Goal: Task Accomplishment & Management: Manage account settings

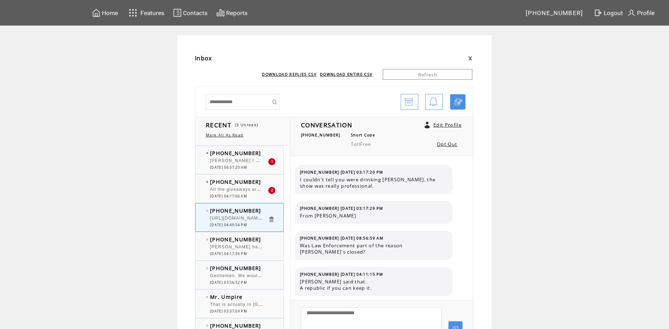
scroll to position [778, 0]
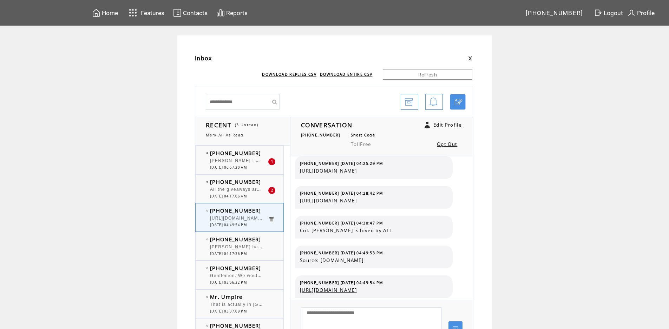
drag, startPoint x: 79, startPoint y: 298, endPoint x: 186, endPoint y: 348, distance: 118.6
click at [186, 329] on html "**********" at bounding box center [334, 164] width 669 height 329
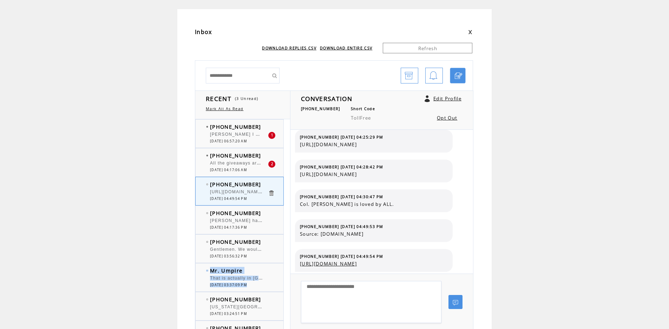
drag, startPoint x: 279, startPoint y: 309, endPoint x: 281, endPoint y: 249, distance: 60.5
click at [517, 187] on td "Inbox DOWNLOAD REPLIES CSV DOWNLOAD ENTIRE CSV Refresh RECENT (3 Unread) Mark A…" at bounding box center [334, 191] width 669 height 365
click at [247, 170] on span "[DATE] 04:17:06 AM" at bounding box center [228, 170] width 37 height 5
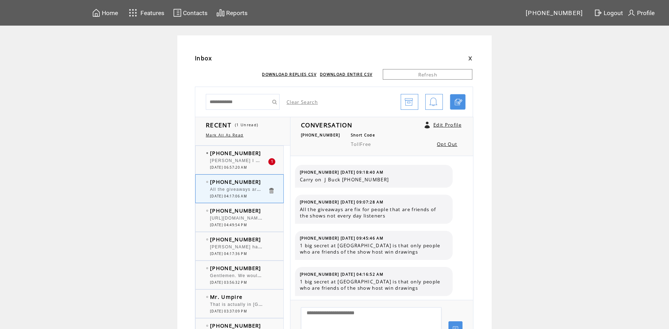
scroll to position [34, 0]
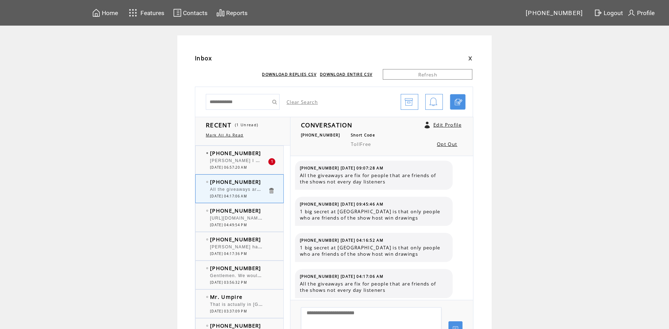
click at [244, 157] on div at bounding box center [239, 158] width 58 height 2
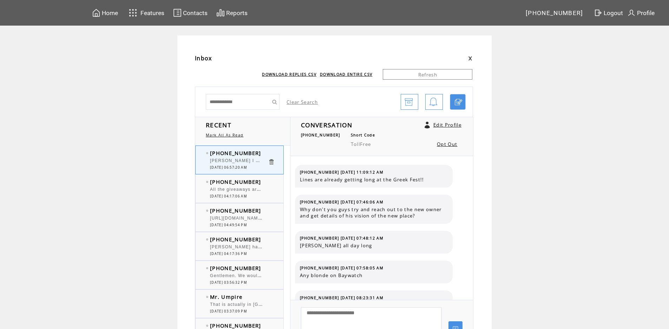
scroll to position [196, 0]
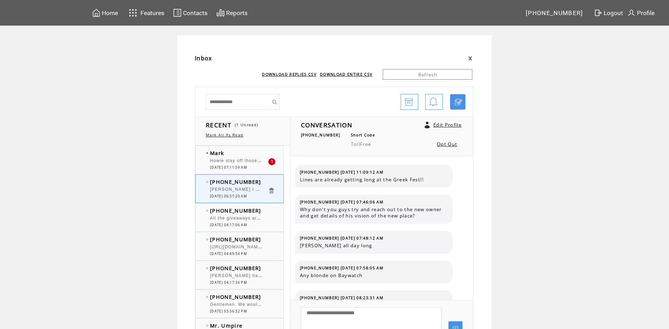
scroll to position [196, 0]
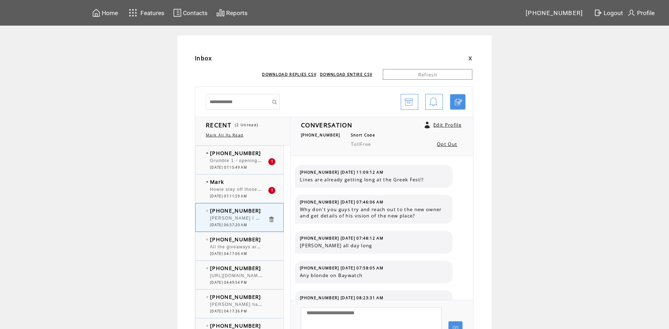
scroll to position [196, 0]
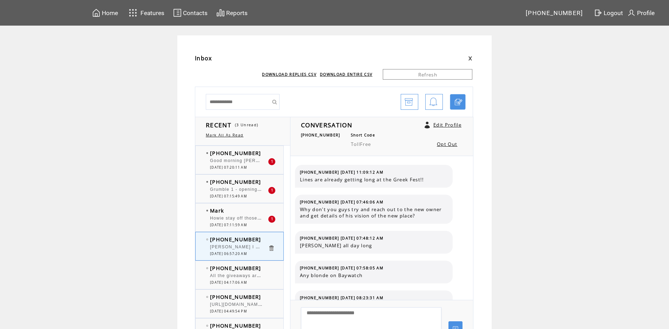
scroll to position [196, 0]
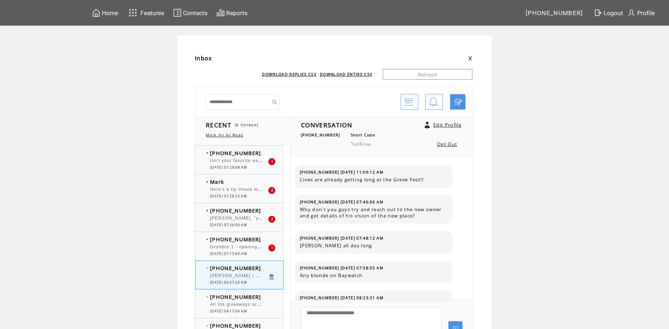
scroll to position [196, 0]
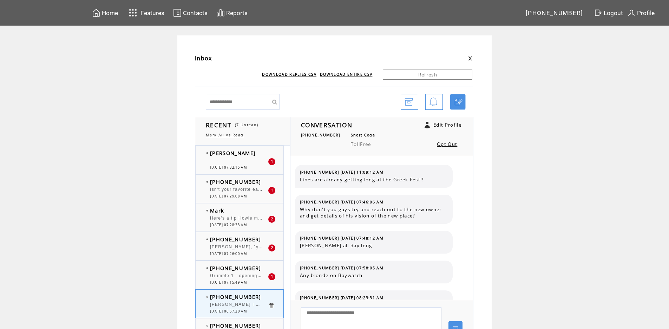
scroll to position [196, 0]
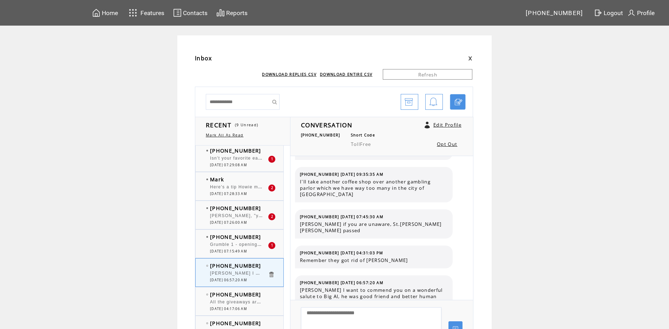
scroll to position [105, 0]
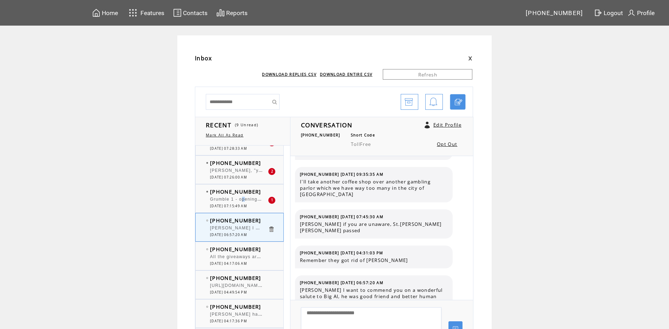
click at [246, 198] on span "Grumble 1 - opening the invitation is not what caused the problem. It's followi…" at bounding box center [469, 198] width 519 height 7
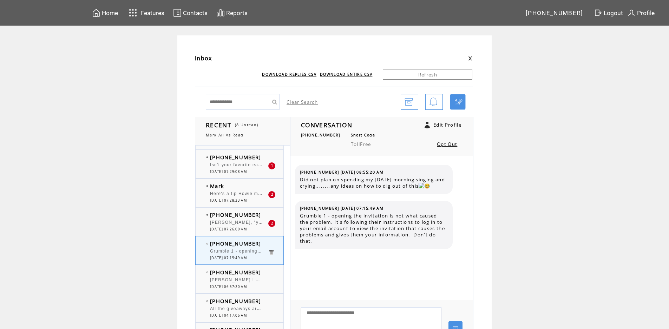
scroll to position [35, 0]
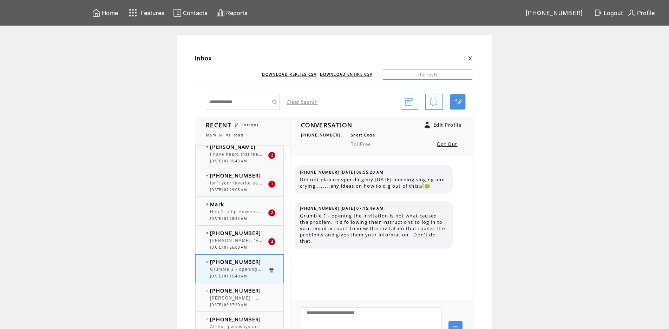
click at [235, 240] on span "[PERSON_NAME], "you know better ?" The Hackers target people your age." at bounding box center [298, 240] width 176 height 7
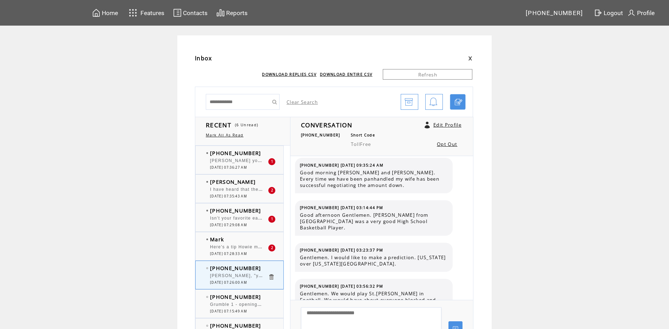
click at [249, 247] on span "Here's a tip Howie make your [PERSON_NAME] at home and save 8 dollars" at bounding box center [297, 246] width 175 height 7
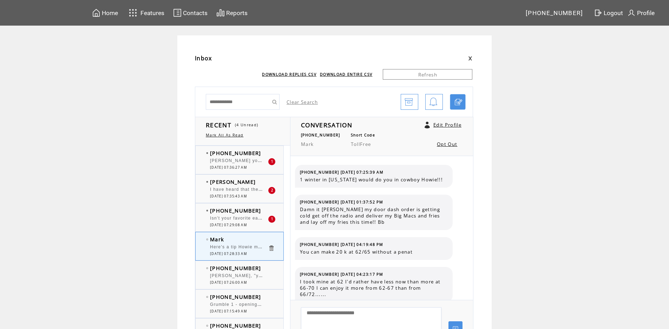
scroll to position [737, 0]
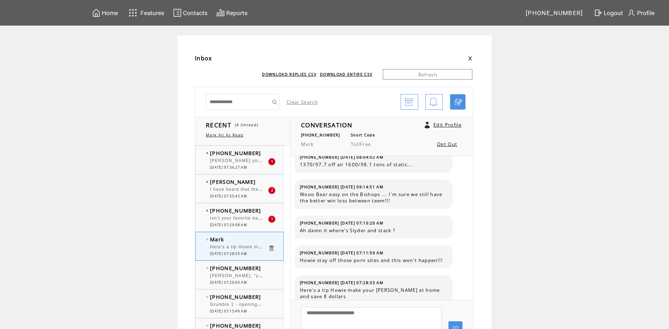
click at [232, 221] on span "Isn't your favorite eatery under new ownership?" at bounding box center [265, 217] width 110 height 7
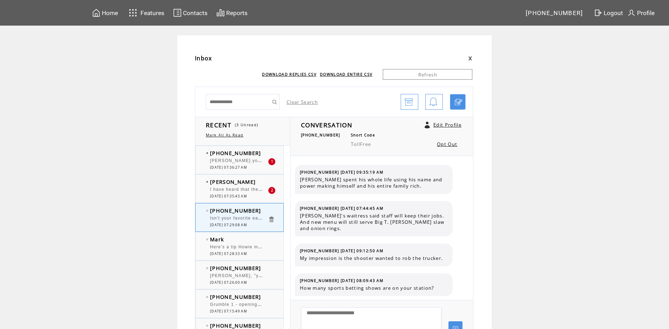
scroll to position [611, 0]
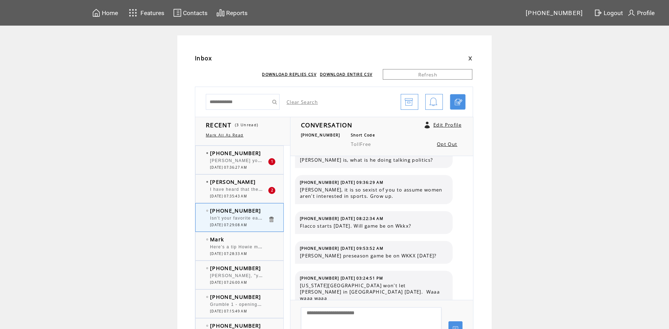
click at [231, 197] on span "[DATE] 07:35:43 AM" at bounding box center [228, 196] width 37 height 5
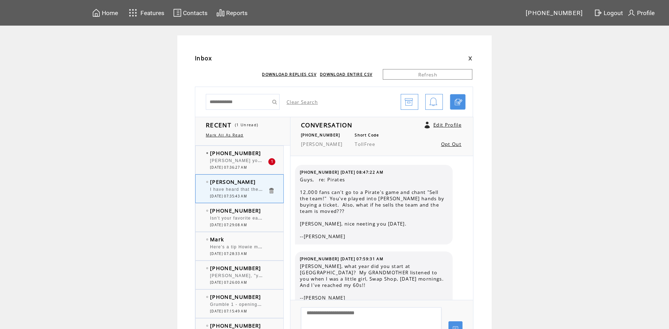
scroll to position [1832, 0]
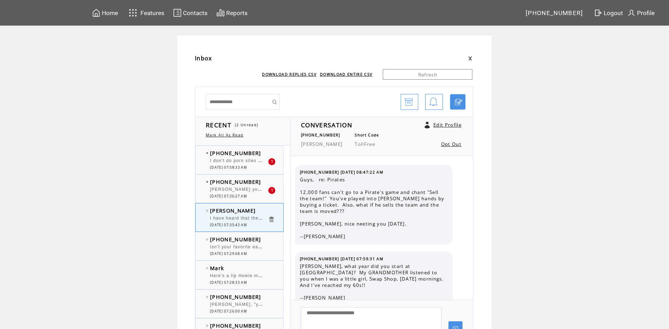
scroll to position [1832, 0]
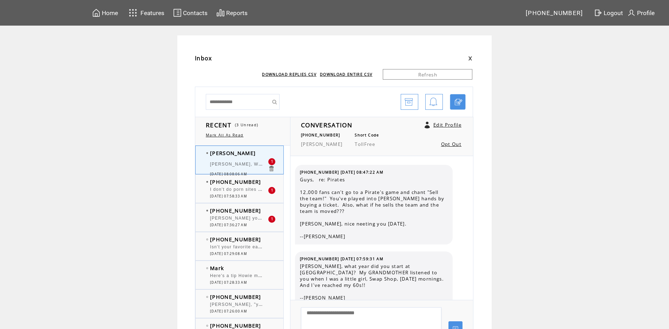
scroll to position [1900, 0]
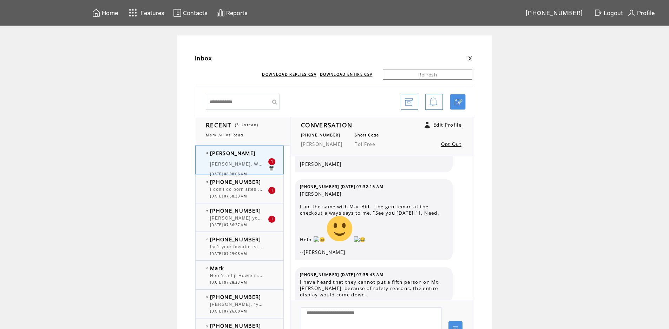
click at [240, 221] on span "[PERSON_NAME] you saying cracker barrel stupid after opening up a stupid e mail…" at bounding box center [475, 217] width 531 height 7
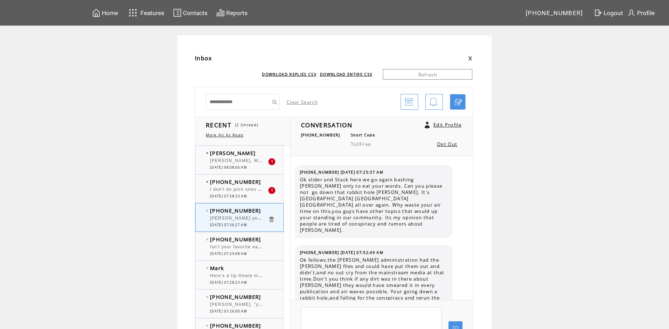
scroll to position [3155, 0]
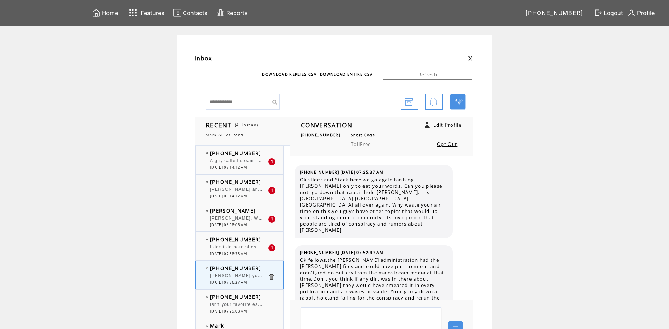
scroll to position [3155, 0]
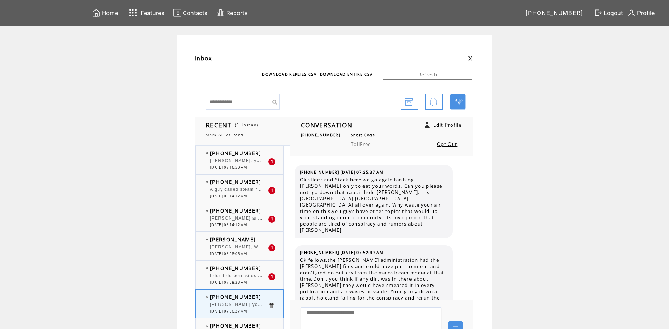
scroll to position [3155, 0]
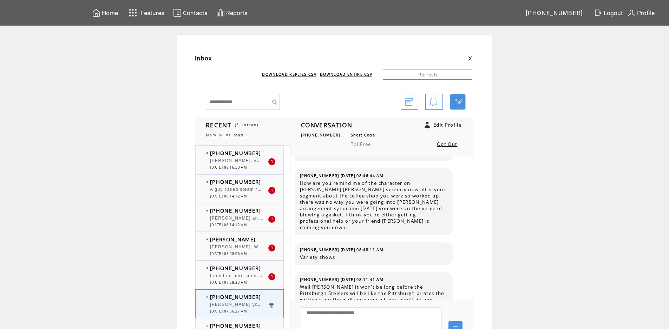
click at [243, 277] on span "I don't do porn sites "any more." Lol" at bounding box center [252, 275] width 84 height 7
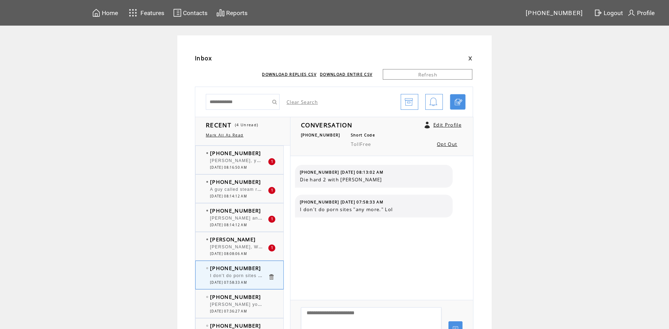
click at [235, 220] on span "[PERSON_NAME] and [PERSON_NAME], [PERSON_NAME] does not need to buy advertising…" at bounding box center [376, 217] width 332 height 7
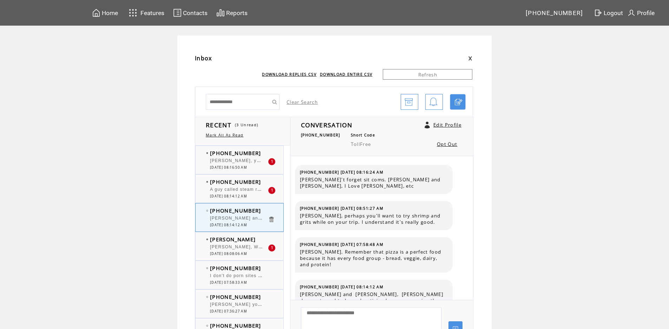
scroll to position [17, 0]
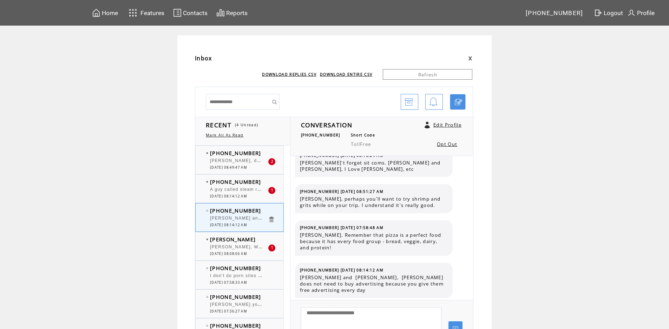
click at [248, 161] on span "[PERSON_NAME], does the Doctor see more and younger [PERSON_NAME][MEDICAL_DATA]?" at bounding box center [320, 160] width 220 height 7
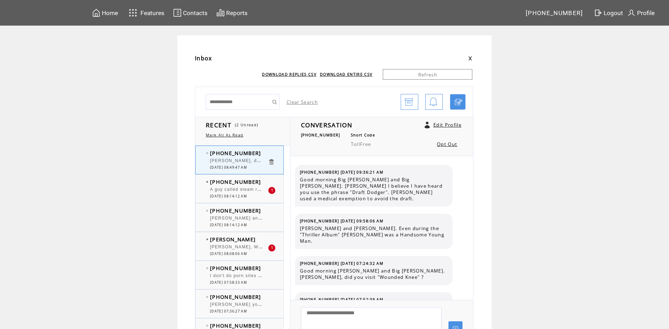
scroll to position [1887, 0]
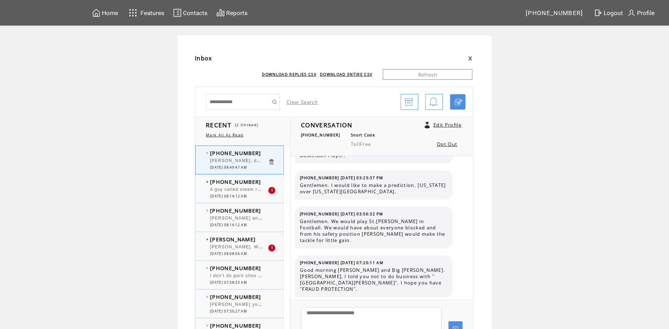
click at [242, 190] on span "A guy called steam release last week and said [PERSON_NAME] looks pretty weird …" at bounding box center [334, 188] width 249 height 7
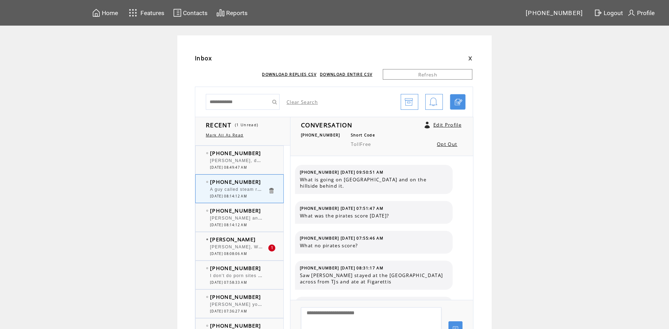
scroll to position [70, 0]
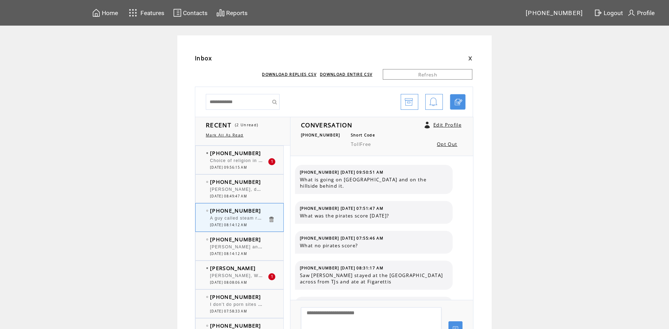
scroll to position [70, 0]
